Goal: Book appointment/travel/reservation

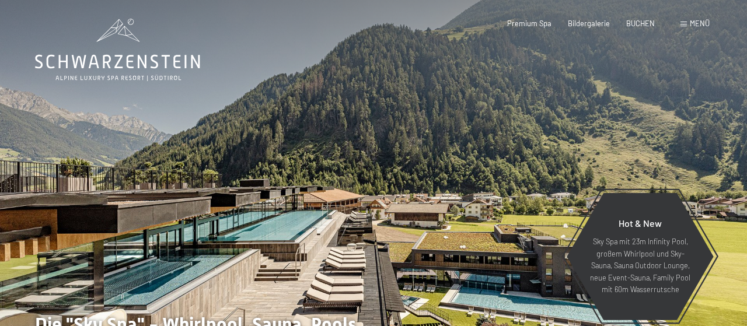
click at [640, 25] on span "BUCHEN" at bounding box center [640, 23] width 29 height 9
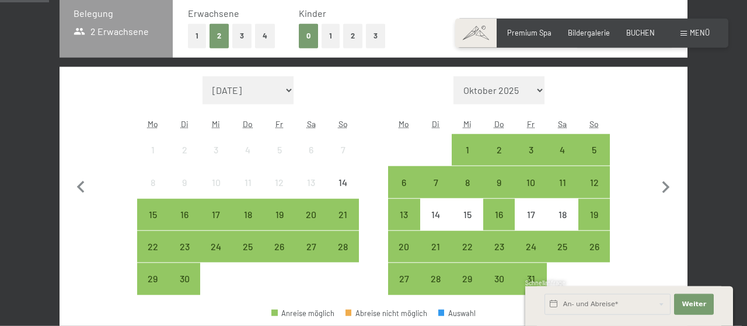
scroll to position [304, 0]
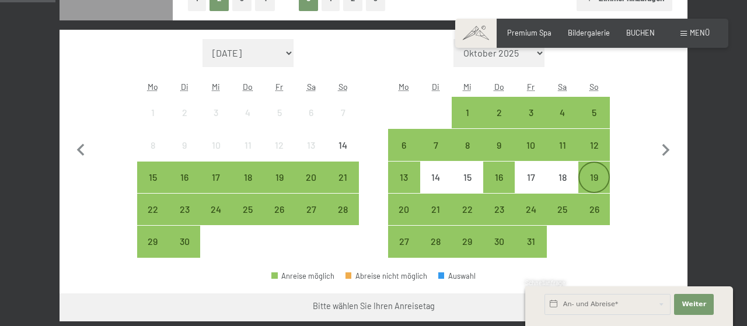
click at [594, 175] on div "19" at bounding box center [594, 187] width 29 height 29
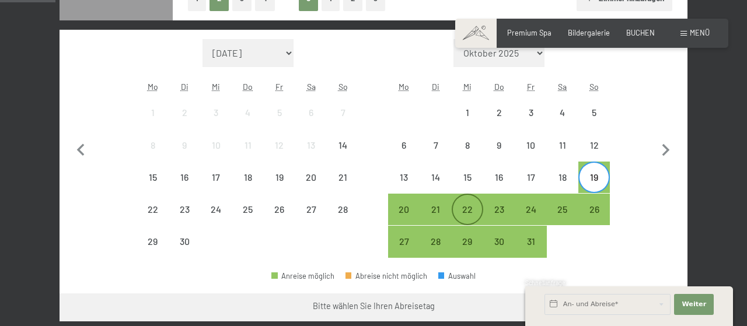
click at [469, 215] on div "22" at bounding box center [467, 219] width 29 height 29
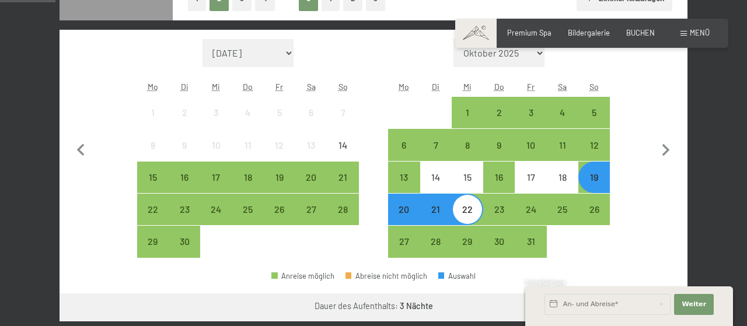
select select "2025-10-01"
select select "2025-11-01"
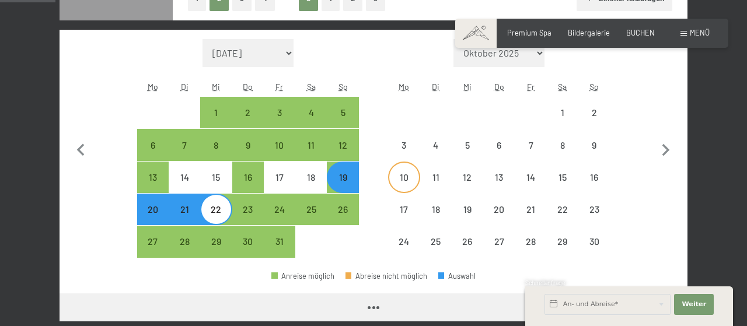
select select "2025-10-01"
select select "2025-11-01"
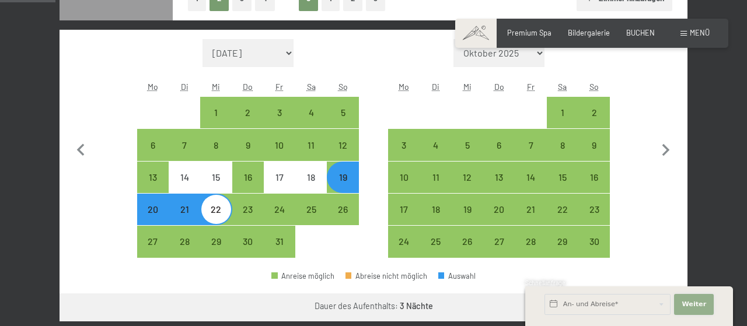
click at [692, 302] on span "Weiter" at bounding box center [694, 304] width 25 height 9
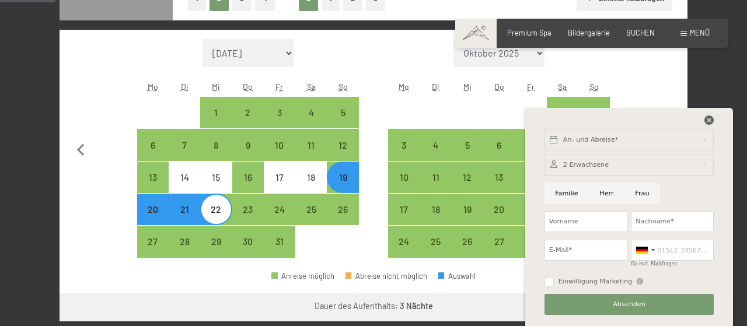
click at [706, 120] on icon at bounding box center [709, 120] width 9 height 9
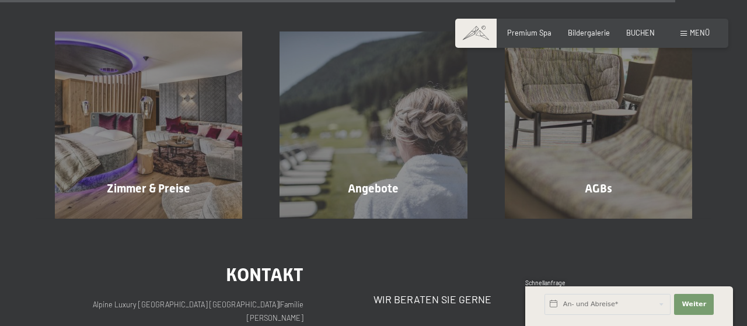
scroll to position [3234, 0]
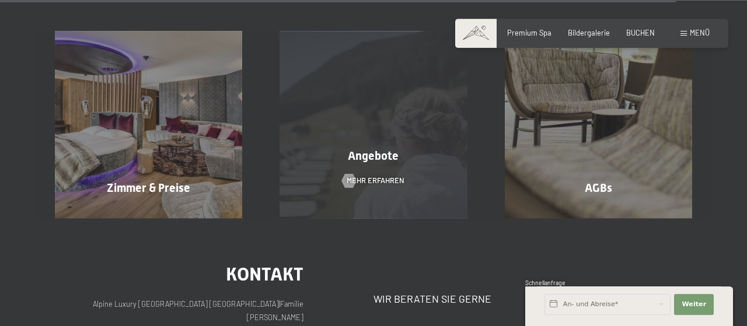
click at [367, 163] on div "Angebote Mehr erfahren" at bounding box center [373, 124] width 225 height 187
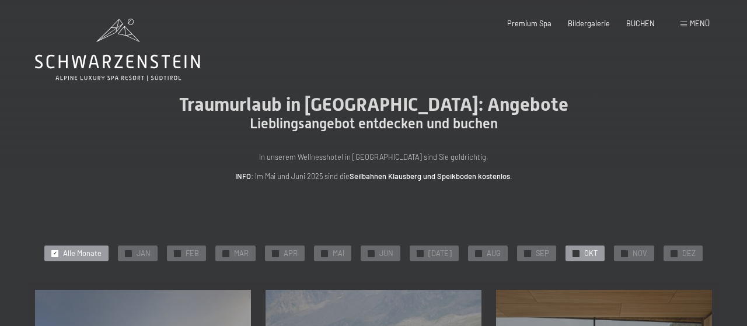
click at [577, 253] on div "✓ OKT" at bounding box center [585, 254] width 39 height 16
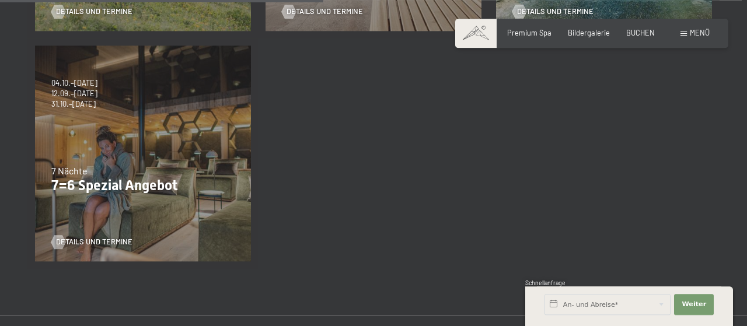
scroll to position [475, 0]
click at [68, 243] on span "Details und Termine" at bounding box center [106, 242] width 76 height 11
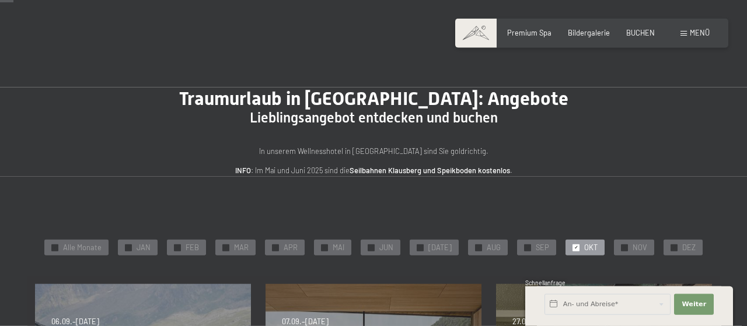
scroll to position [0, 0]
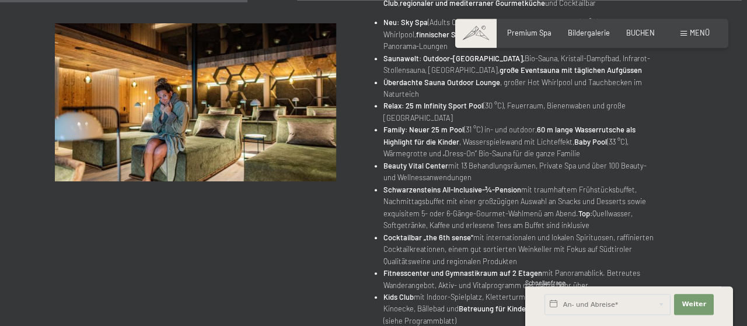
scroll to position [394, 0]
click at [88, 263] on div "Angebot wechseln (8 / 14) 04.10.–26.10.2025 • 01.11.–21.12.2025 • 10.01.–01.02.…" at bounding box center [373, 120] width 637 height 748
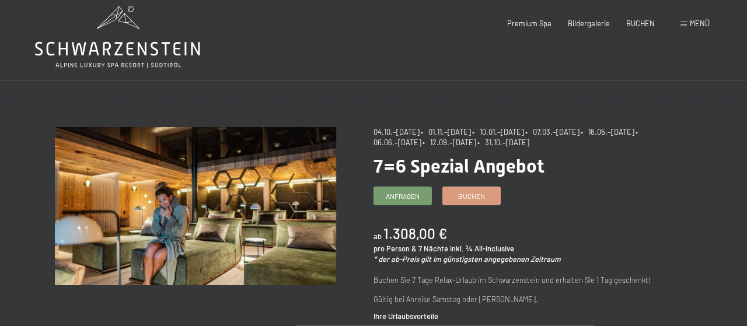
scroll to position [0, 0]
